Goal: Participate in discussion

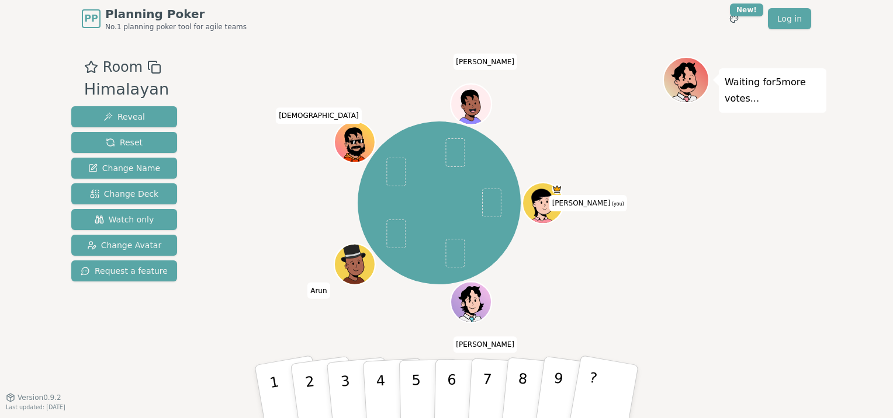
click at [441, 181] on div "Sravani (you) Lokesh Arun Vishnu Souvik" at bounding box center [438, 202] width 163 height 163
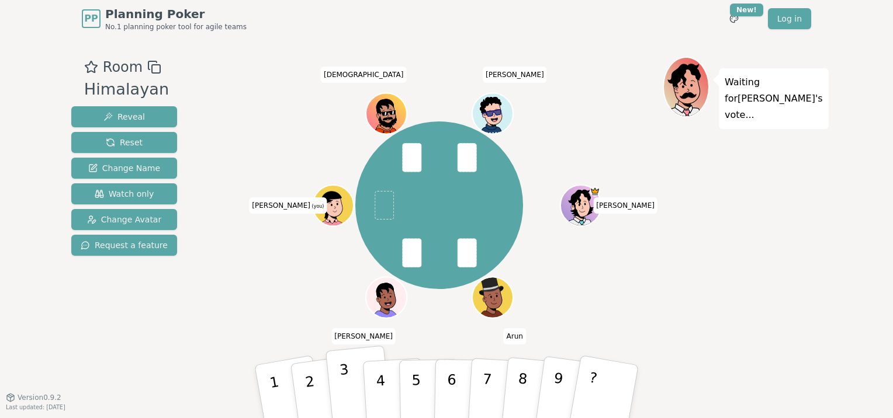
click at [339, 386] on button "3" at bounding box center [358, 392] width 67 height 93
